Goal: Information Seeking & Learning: Check status

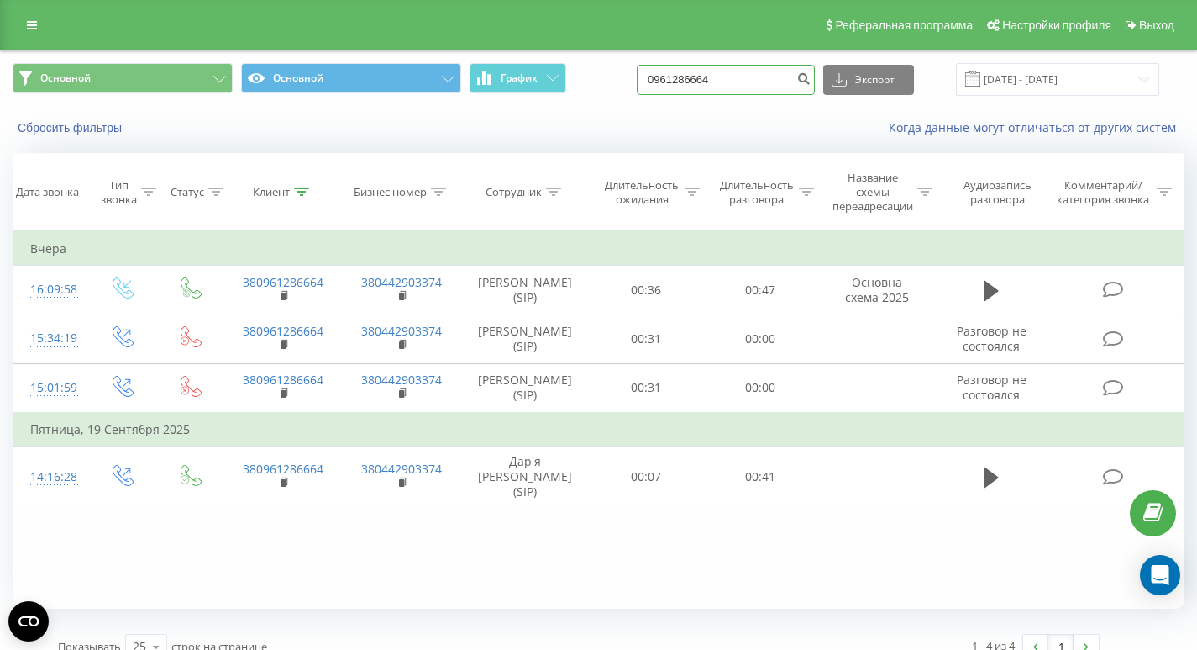
click at [787, 83] on input "0961286664" at bounding box center [726, 80] width 178 height 30
paste input "380939604041"
type input "380939604041"
click at [811, 82] on icon "submit" at bounding box center [804, 76] width 14 height 10
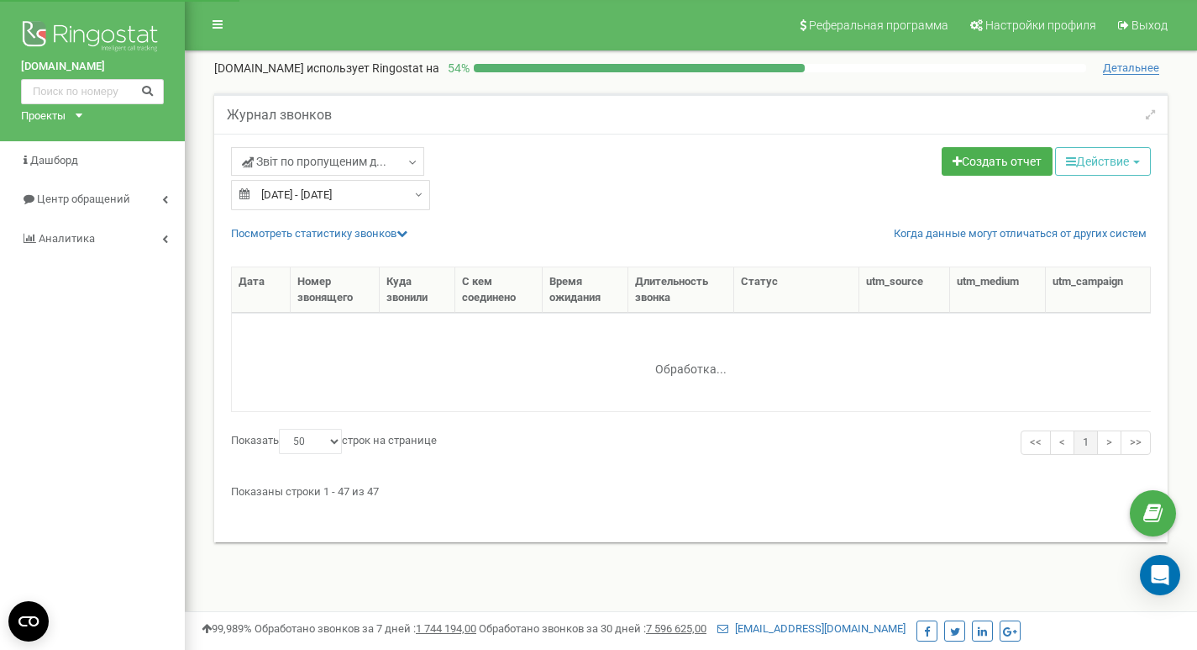
select select "50"
